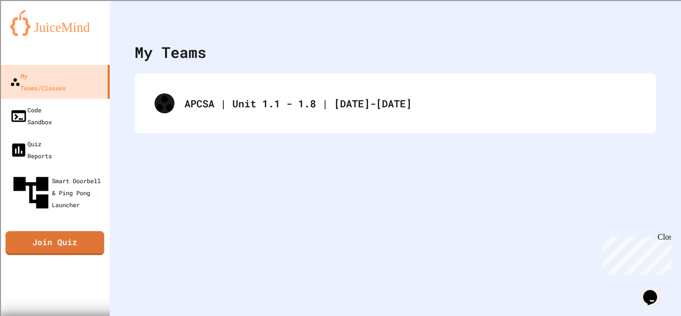
click at [320, 104] on div "APCSA | Unit 1.1 - 1.8 | [DATE]-[DATE]" at bounding box center [410, 103] width 452 height 15
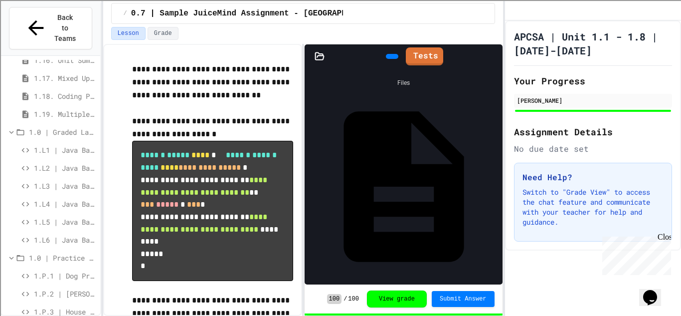
scroll to position [320, 0]
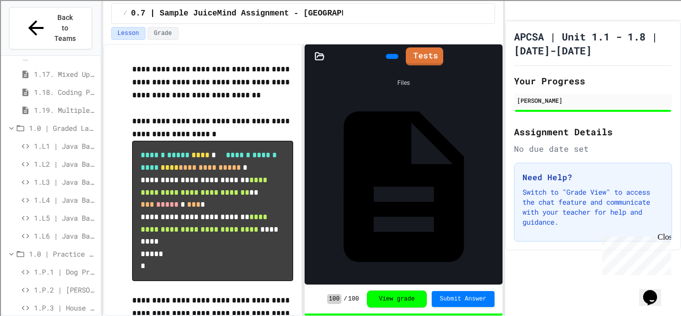
click at [59, 159] on span "1.L2 | Java Basics - Paragraphs Lab" at bounding box center [65, 164] width 62 height 10
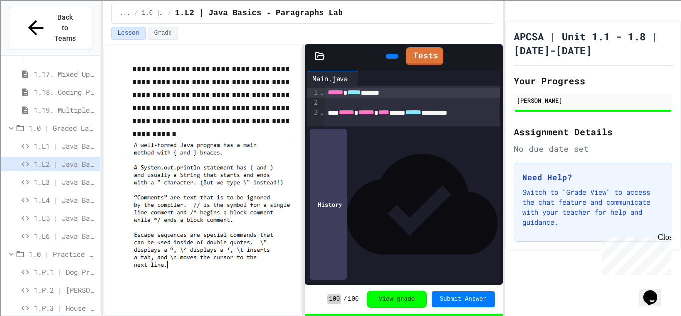
click at [381, 49] on div at bounding box center [392, 56] width 22 height 15
click at [391, 56] on icon at bounding box center [391, 56] width 0 height 0
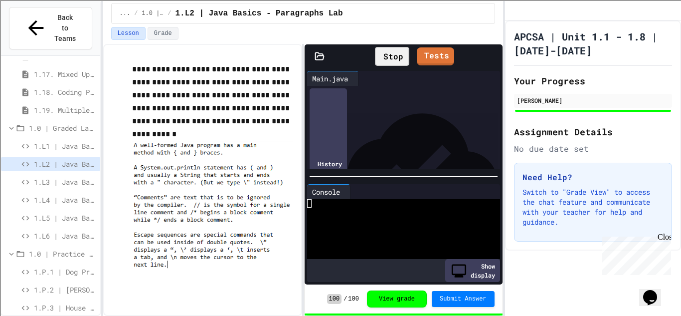
scroll to position [119, 0]
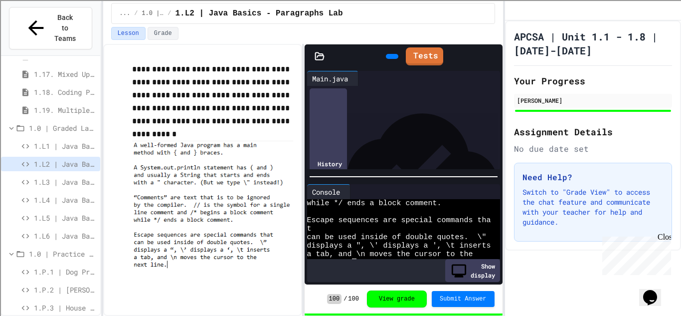
click at [73, 141] on span "1.L1 | Java Basics - Fish Lab" at bounding box center [65, 146] width 62 height 10
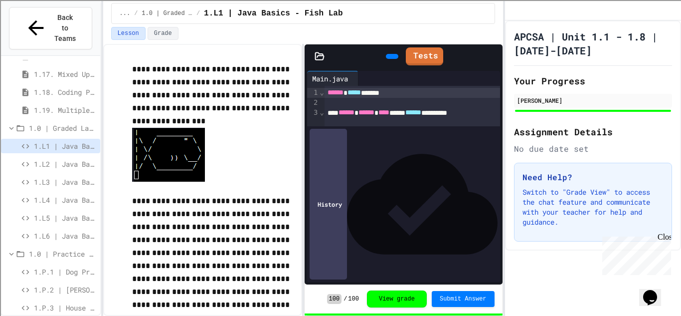
click at [391, 56] on icon at bounding box center [391, 56] width 0 height 0
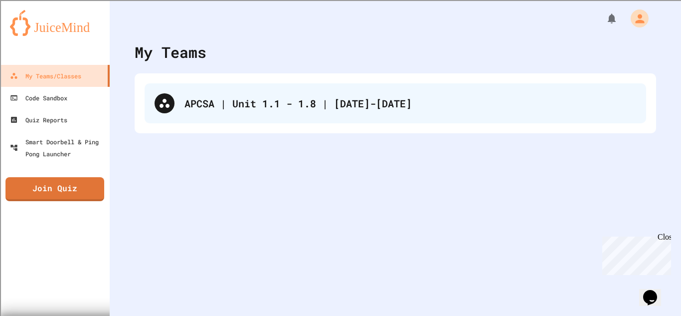
click at [460, 117] on div "APCSA | Unit 1.1 - 1.8 | [DATE]-[DATE]" at bounding box center [396, 103] width 502 height 40
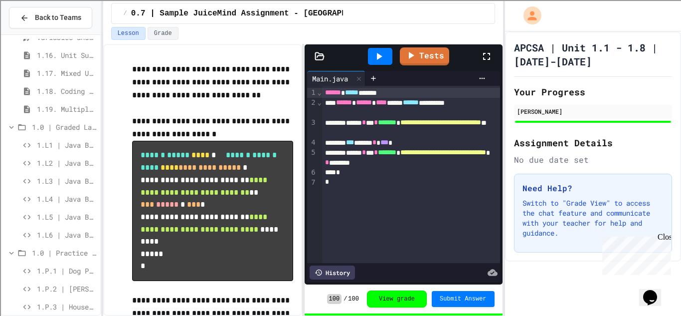
scroll to position [302, 0]
click at [65, 165] on span "1.L2 | Java Basics - Paragraphs Lab" at bounding box center [66, 161] width 59 height 10
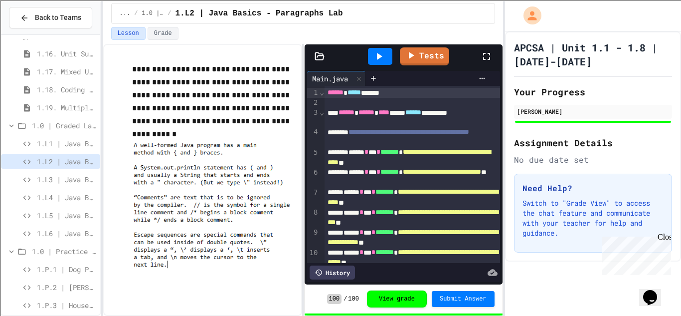
click at [386, 64] on div at bounding box center [380, 56] width 24 height 17
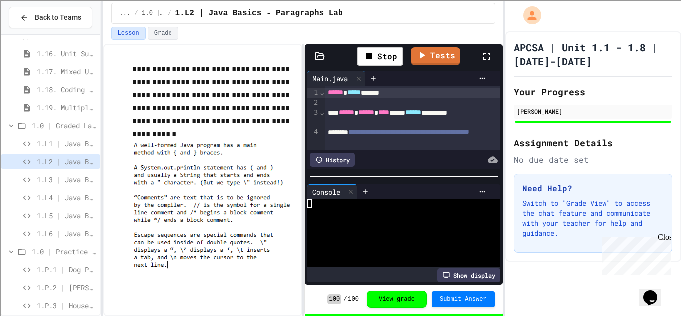
scroll to position [119, 0]
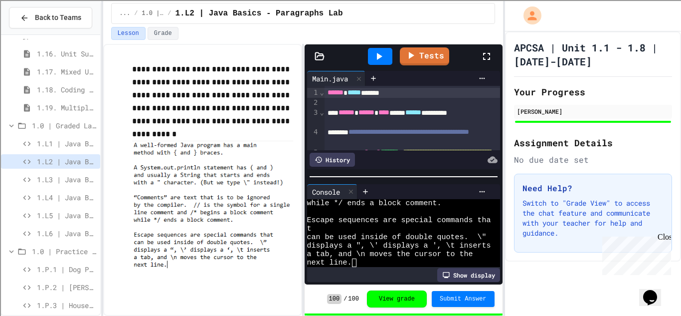
click at [71, 139] on span "1.L1 | Java Basics - Fish Lab" at bounding box center [66, 143] width 59 height 10
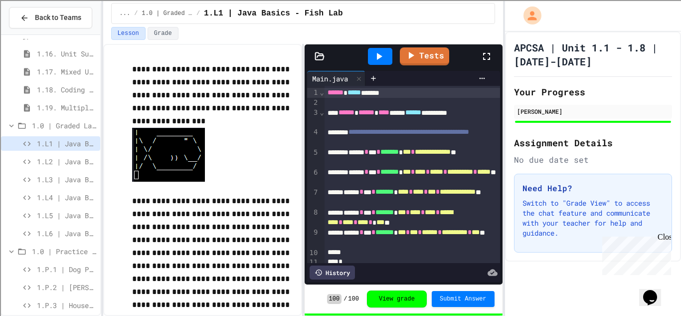
click at [381, 58] on icon at bounding box center [379, 56] width 12 height 12
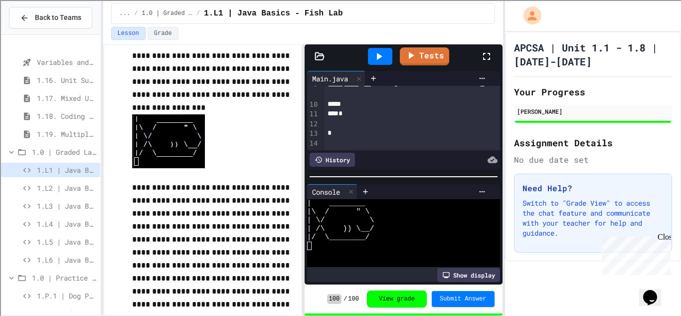
scroll to position [265, 0]
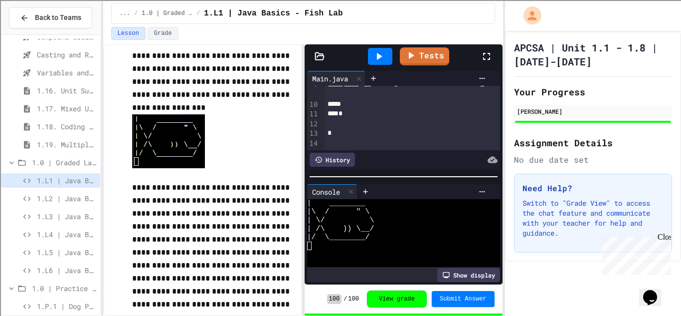
click at [62, 201] on span "1.L2 | Java Basics - Paragraphs Lab" at bounding box center [66, 198] width 59 height 10
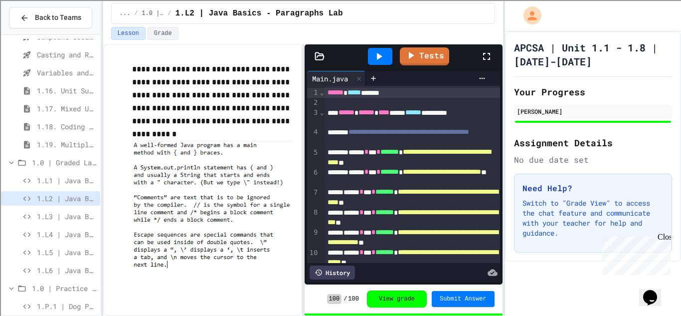
click at [66, 219] on span "1.L3 | Java Basics - Printing Code Lab" at bounding box center [66, 216] width 59 height 10
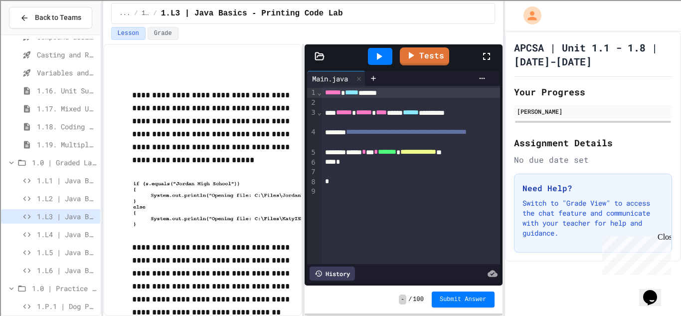
click at [386, 164] on div "*" at bounding box center [411, 162] width 178 height 10
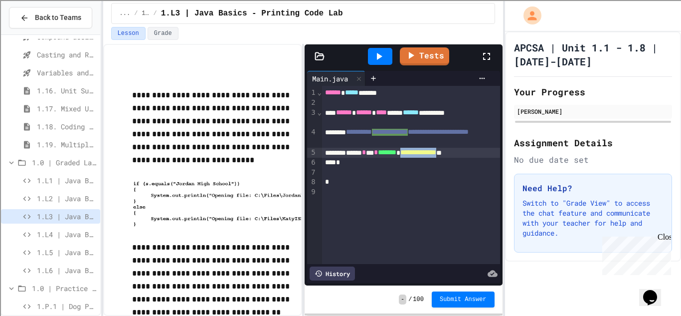
drag, startPoint x: 434, startPoint y: 154, endPoint x: 489, endPoint y: 155, distance: 54.9
click at [489, 155] on div "**********" at bounding box center [411, 153] width 178 height 10
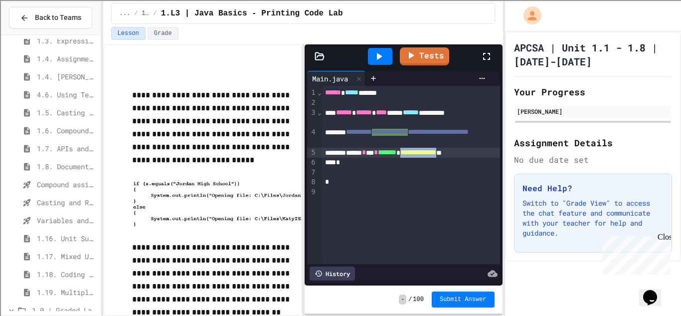
scroll to position [114, 0]
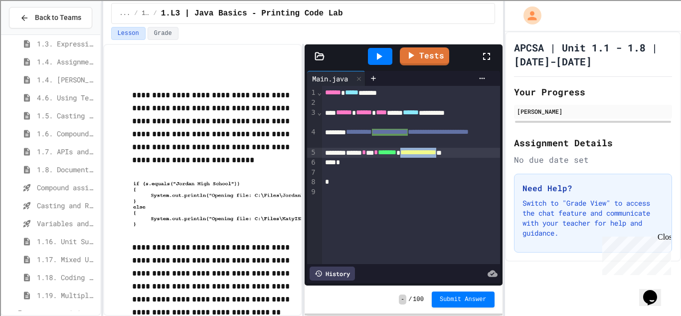
click at [77, 150] on span "1.7. APIs and Libraries" at bounding box center [66, 151] width 59 height 10
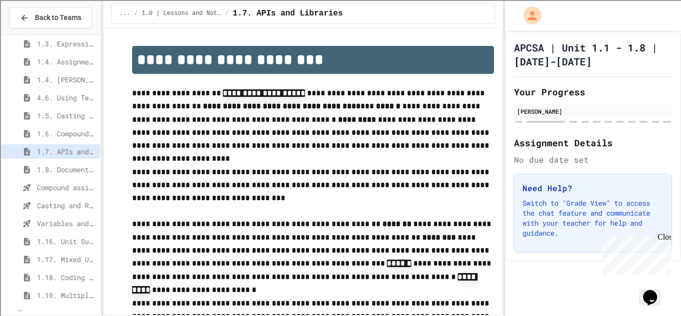
click at [240, 120] on p "**********" at bounding box center [313, 120] width 362 height 66
